Goal: Task Accomplishment & Management: Manage account settings

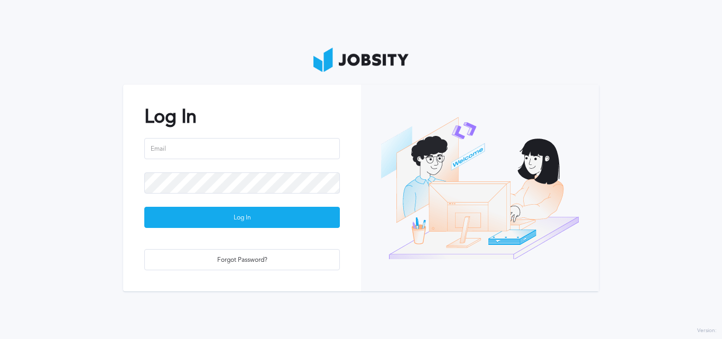
click at [272, 134] on div "Log In Log In Forgot Password?" at bounding box center [242, 188] width 238 height 207
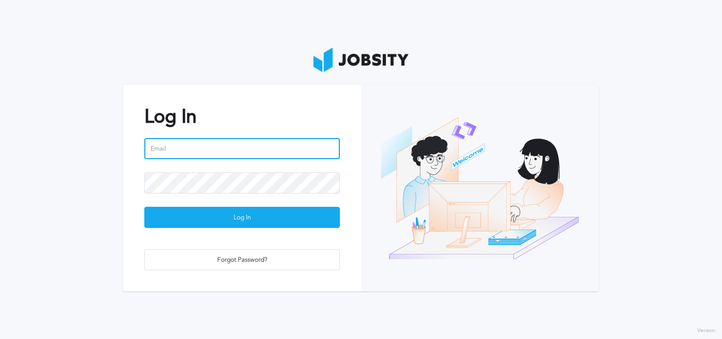
click at [271, 146] on input "email" at bounding box center [242, 148] width 196 height 21
type input "[EMAIL_ADDRESS][PERSON_NAME][DOMAIN_NAME]"
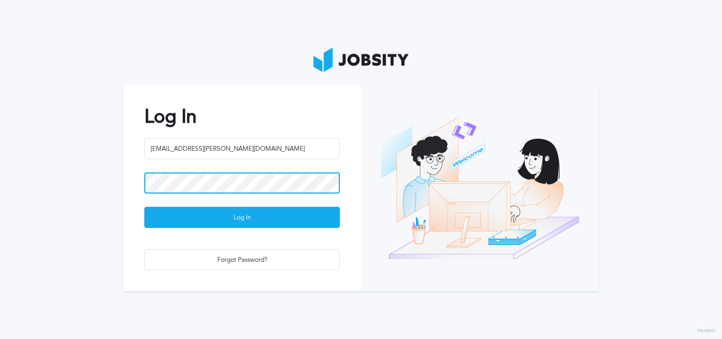
click at [144, 207] on button "Log In" at bounding box center [242, 217] width 196 height 21
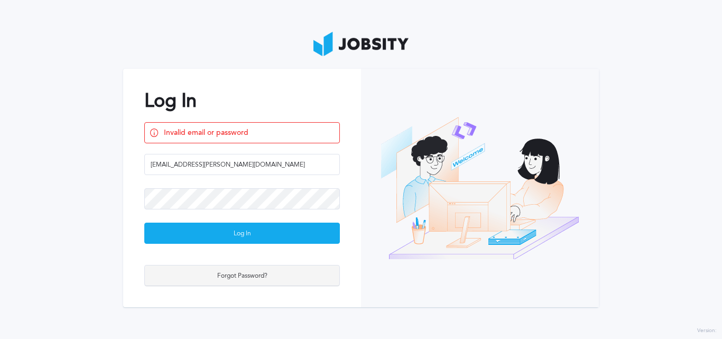
click at [250, 272] on div "Forgot Password?" at bounding box center [242, 275] width 195 height 21
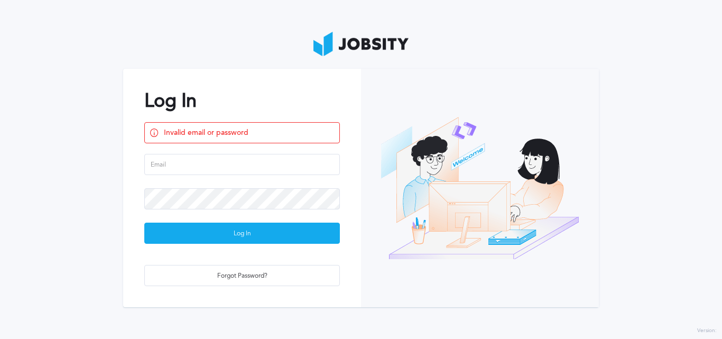
drag, startPoint x: 56, startPoint y: 129, endPoint x: 61, endPoint y: 124, distance: 7.5
click at [57, 126] on section "Log In Invalid email or password Log In Forgot Password?" at bounding box center [361, 169] width 722 height 339
